Goal: Task Accomplishment & Management: Manage account settings

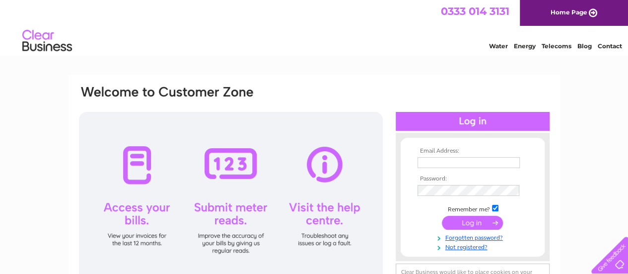
type input "Feedgeneralstore@hotmail.com"
click at [474, 220] on input "submit" at bounding box center [472, 222] width 61 height 14
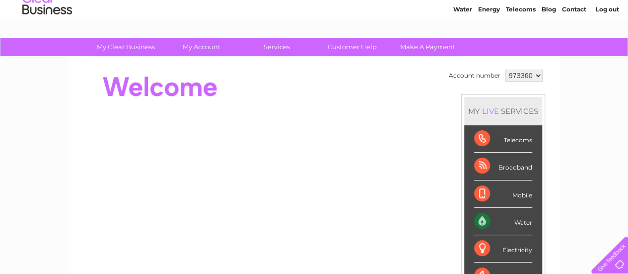
scroll to position [41, 0]
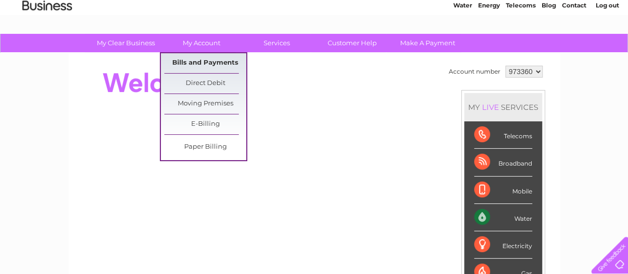
click at [204, 59] on link "Bills and Payments" at bounding box center [205, 63] width 82 height 20
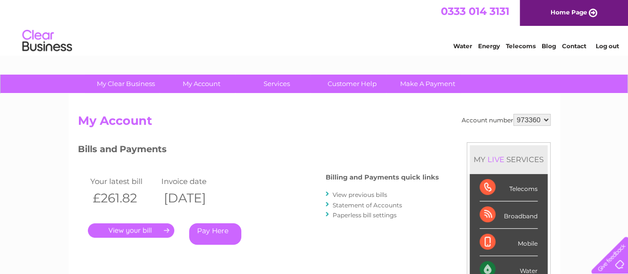
click at [355, 193] on link "View previous bills" at bounding box center [360, 194] width 55 height 7
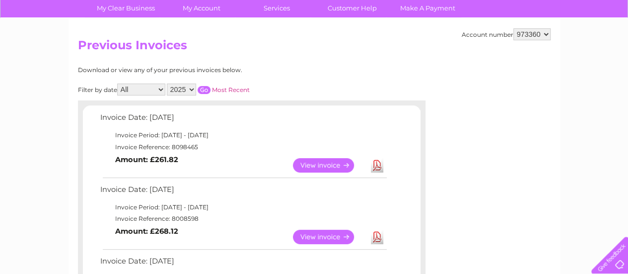
scroll to position [152, 0]
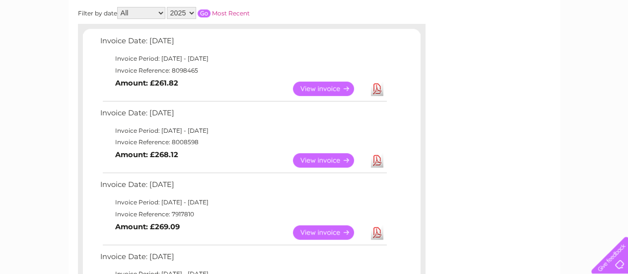
click at [375, 159] on link "Download" at bounding box center [377, 160] width 12 height 14
click at [310, 159] on link "View" at bounding box center [329, 160] width 73 height 14
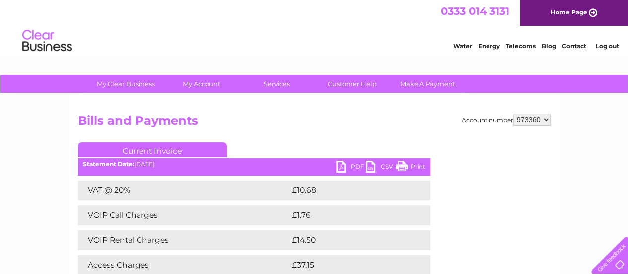
scroll to position [94, 0]
